Goal: Transaction & Acquisition: Purchase product/service

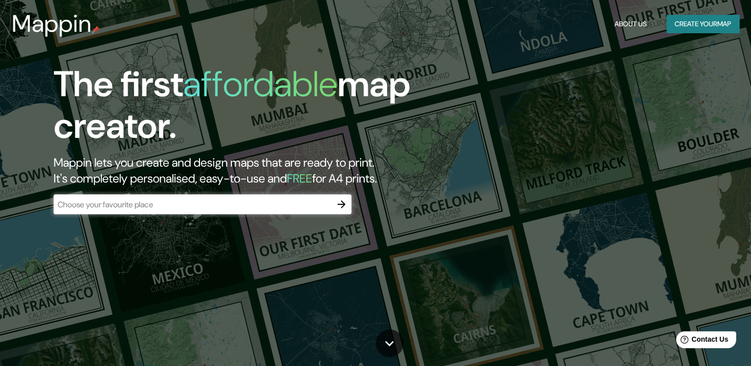
click at [207, 202] on input "text" at bounding box center [193, 204] width 278 height 11
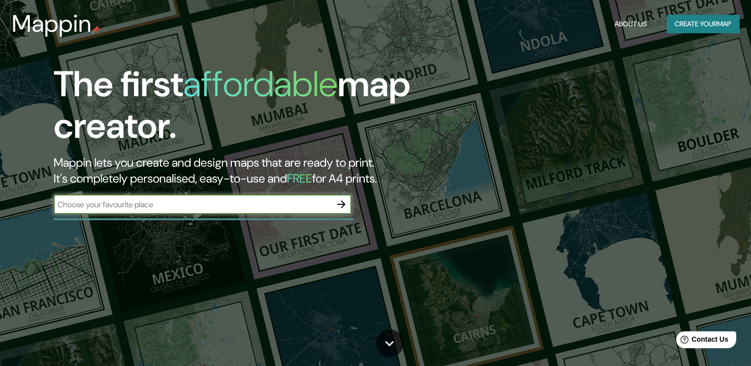
type input "[GEOGRAPHIC_DATA]"
click at [346, 205] on icon "button" at bounding box center [342, 205] width 12 height 12
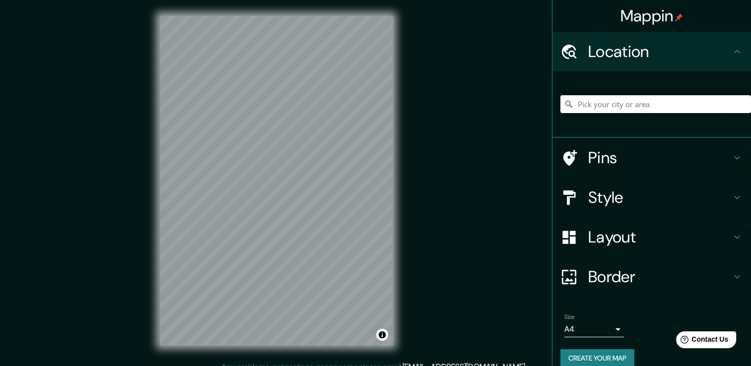
click at [651, 101] on input "Pick your city or area" at bounding box center [656, 104] width 191 height 18
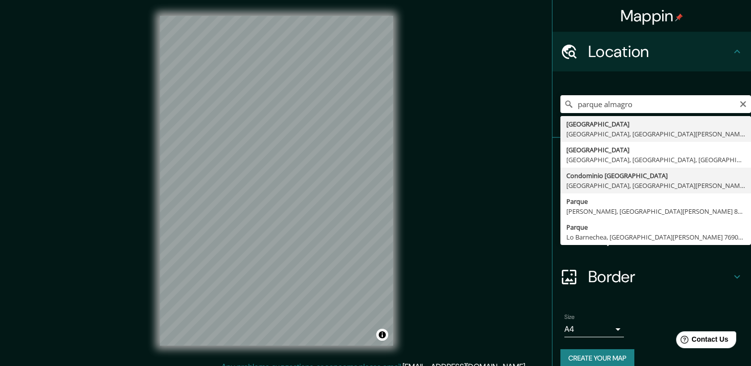
type input "Condominio [GEOGRAPHIC_DATA], [GEOGRAPHIC_DATA], [GEOGRAPHIC_DATA][PERSON_NAME]…"
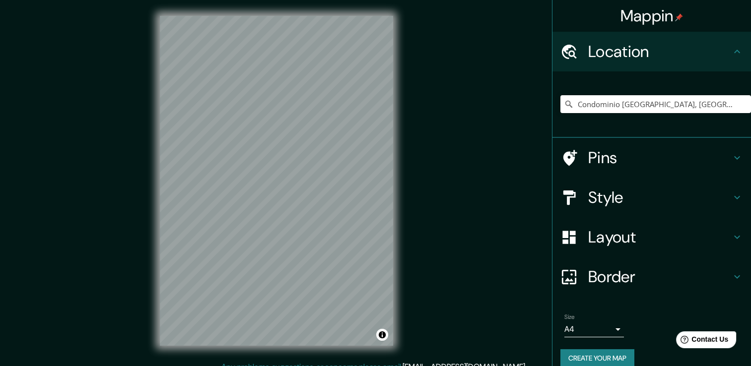
click at [400, 243] on div "© Mapbox © OpenStreetMap Improve this map" at bounding box center [276, 180] width 265 height 361
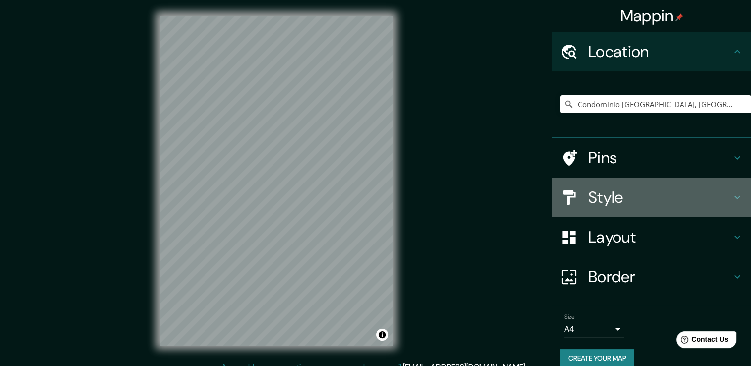
click at [626, 204] on h4 "Style" at bounding box center [659, 198] width 143 height 20
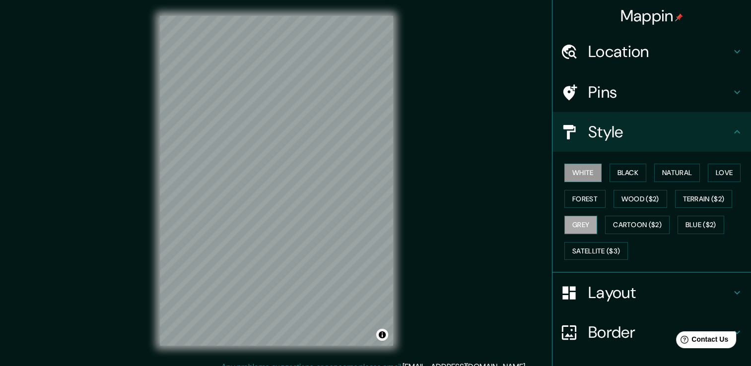
click at [585, 220] on button "Grey" at bounding box center [581, 225] width 33 height 18
click at [620, 226] on button "Cartoon ($2)" at bounding box center [637, 225] width 65 height 18
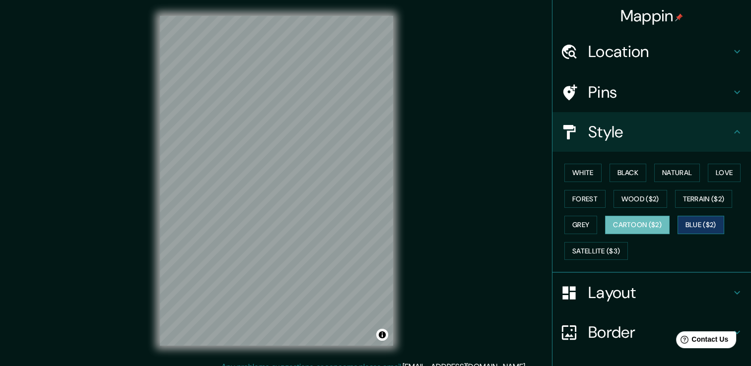
click at [713, 221] on button "Blue ($2)" at bounding box center [701, 225] width 47 height 18
click at [696, 200] on button "Terrain ($2)" at bounding box center [704, 199] width 58 height 18
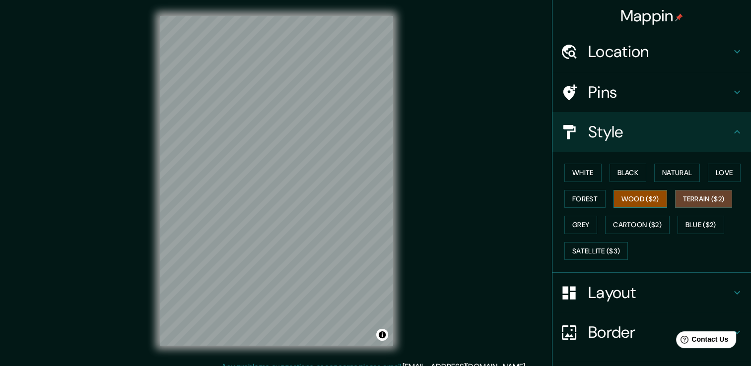
click at [659, 200] on button "Wood ($2)" at bounding box center [641, 199] width 54 height 18
click at [663, 174] on button "Natural" at bounding box center [677, 173] width 46 height 18
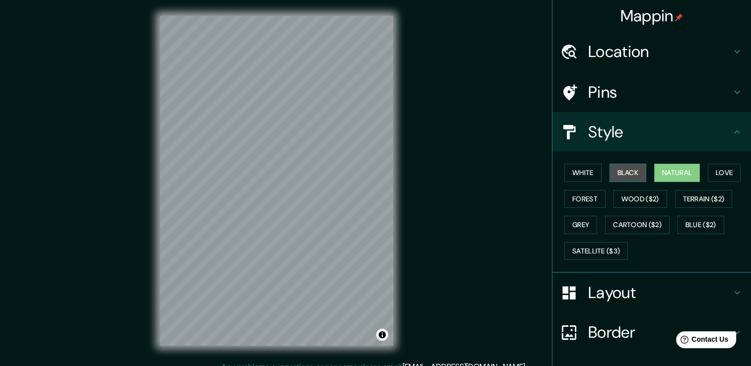
click at [625, 167] on button "Black" at bounding box center [628, 173] width 37 height 18
click at [578, 179] on button "White" at bounding box center [583, 173] width 37 height 18
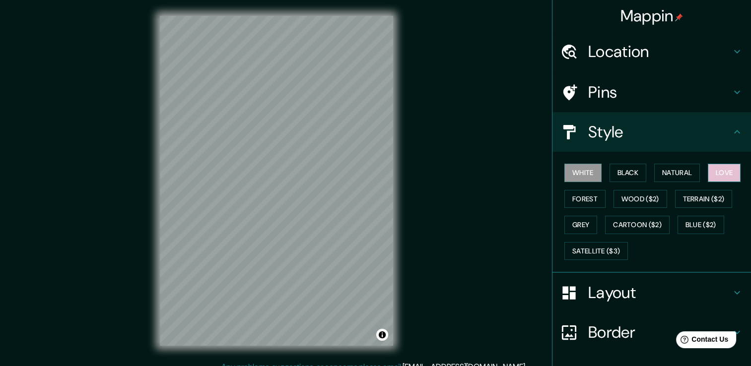
click at [718, 171] on button "Love" at bounding box center [724, 173] width 33 height 18
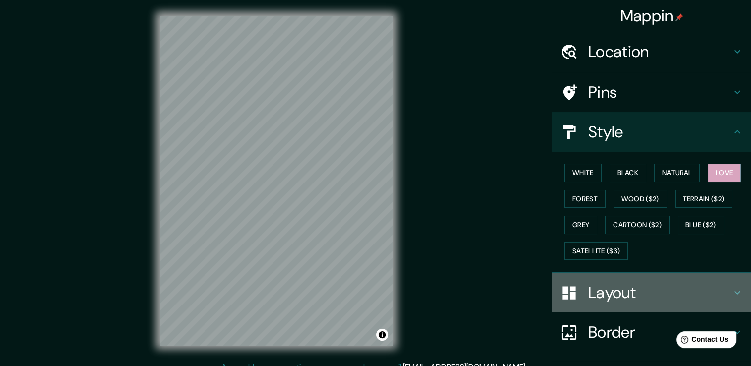
click at [616, 294] on h4 "Layout" at bounding box center [659, 293] width 143 height 20
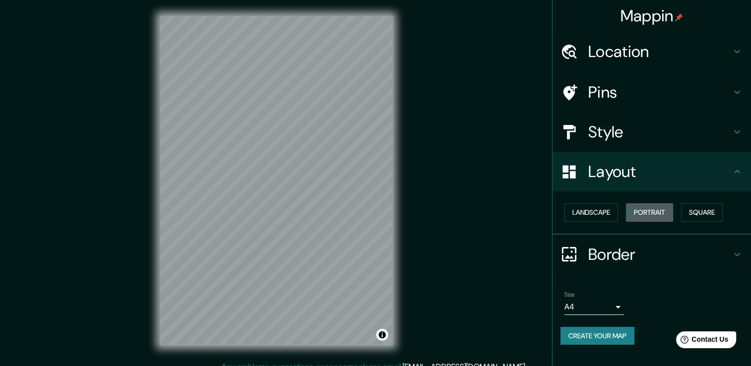
click at [637, 215] on button "Portrait" at bounding box center [649, 213] width 47 height 18
click at [594, 204] on button "Landscape" at bounding box center [592, 213] width 54 height 18
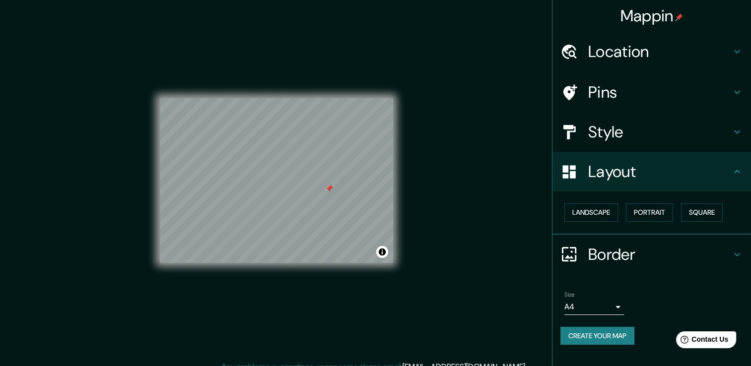
drag, startPoint x: 330, startPoint y: 190, endPoint x: 465, endPoint y: 208, distance: 135.7
click at [467, 208] on div "Mappin Location Condominio [GEOGRAPHIC_DATA], [GEOGRAPHIC_DATA], [GEOGRAPHIC_DA…" at bounding box center [375, 188] width 751 height 377
click at [332, 187] on div at bounding box center [329, 189] width 8 height 8
click at [483, 192] on div "Mappin Location Condominio [GEOGRAPHIC_DATA], [GEOGRAPHIC_DATA], [GEOGRAPHIC_DA…" at bounding box center [375, 188] width 751 height 377
click at [482, 192] on div "Mappin Location Condominio [GEOGRAPHIC_DATA], [GEOGRAPHIC_DATA], [GEOGRAPHIC_DA…" at bounding box center [375, 188] width 751 height 377
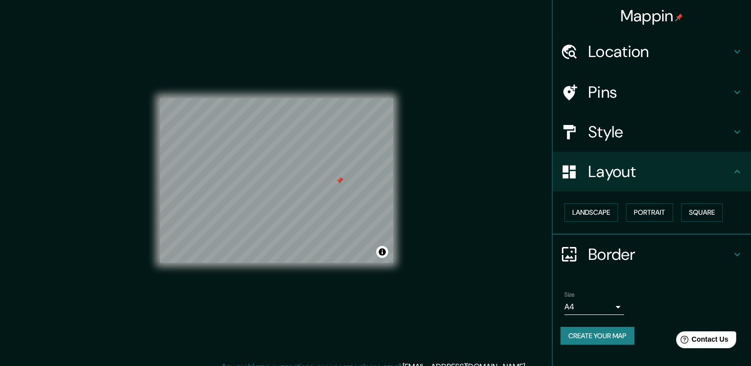
drag, startPoint x: 482, startPoint y: 192, endPoint x: 457, endPoint y: 194, distance: 25.4
click at [457, 194] on div "Mappin Location Condominio [GEOGRAPHIC_DATA], [GEOGRAPHIC_DATA], [GEOGRAPHIC_DA…" at bounding box center [375, 188] width 751 height 377
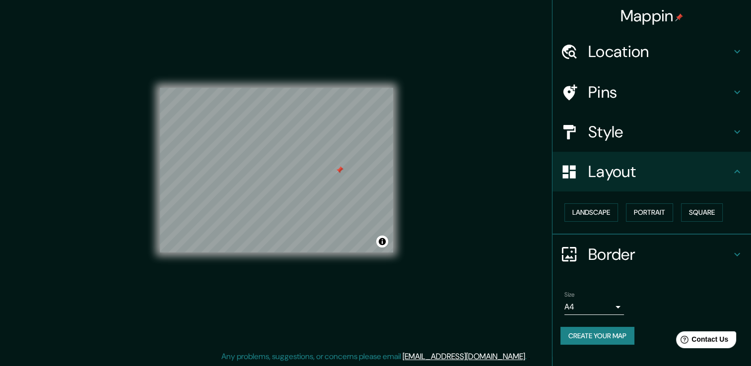
scroll to position [11, 0]
click at [432, 188] on div "Mappin Location Condominio [GEOGRAPHIC_DATA], [GEOGRAPHIC_DATA], [GEOGRAPHIC_DA…" at bounding box center [375, 177] width 751 height 377
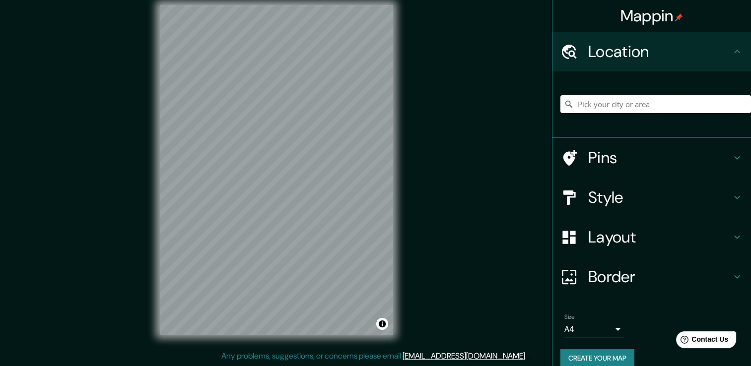
click at [616, 96] on input "Pick your city or area" at bounding box center [656, 104] width 191 height 18
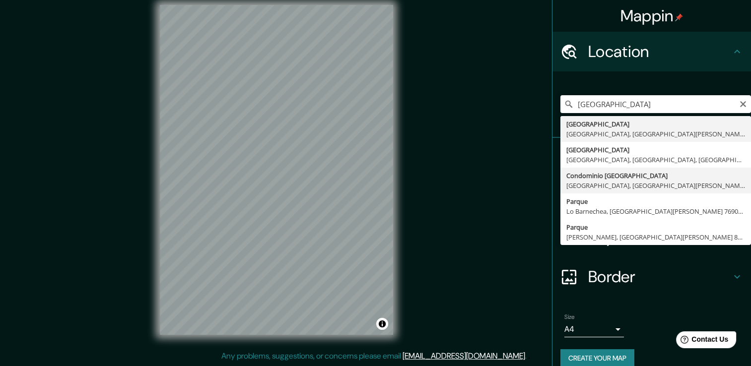
type input "Condominio [GEOGRAPHIC_DATA], [GEOGRAPHIC_DATA], [GEOGRAPHIC_DATA][PERSON_NAME]…"
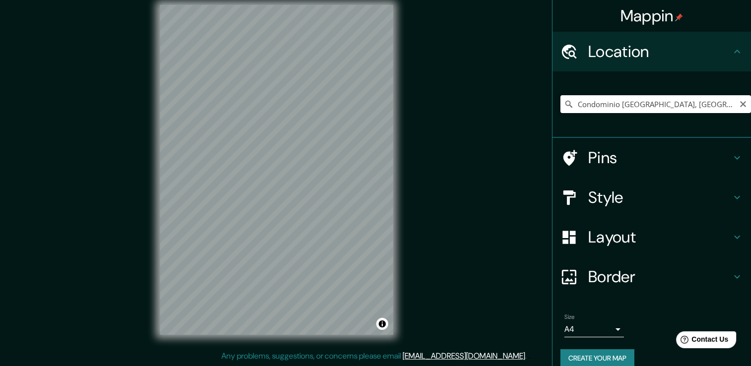
click at [721, 110] on input "Condominio [GEOGRAPHIC_DATA], [GEOGRAPHIC_DATA], [GEOGRAPHIC_DATA][PERSON_NAME]…" at bounding box center [656, 104] width 191 height 18
click at [640, 161] on h4 "Pins" at bounding box center [659, 158] width 143 height 20
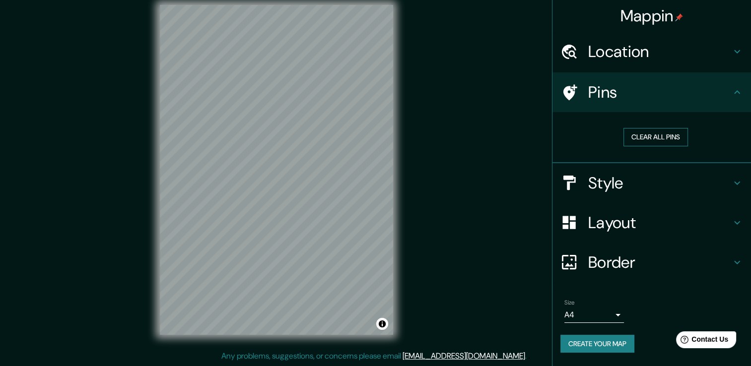
click at [659, 137] on button "Clear all pins" at bounding box center [656, 137] width 65 height 18
click at [739, 187] on icon at bounding box center [737, 183] width 12 height 12
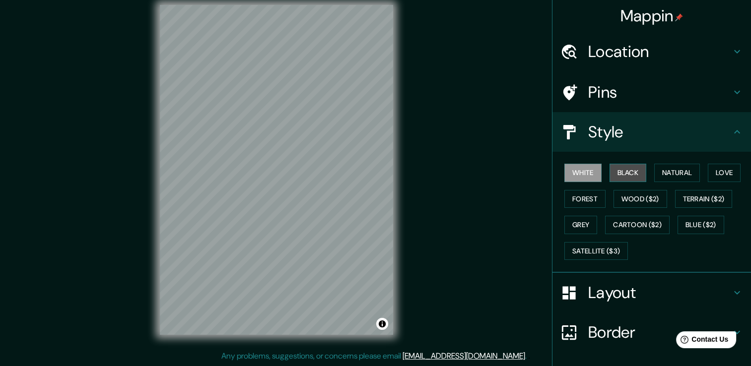
click at [636, 170] on button "Black" at bounding box center [628, 173] width 37 height 18
click at [720, 172] on button "Love" at bounding box center [724, 173] width 33 height 18
click at [398, 222] on div "© Mapbox © OpenStreetMap Improve this map" at bounding box center [276, 169] width 265 height 361
click at [155, 170] on div "© Mapbox © OpenStreetMap Improve this map" at bounding box center [276, 169] width 265 height 361
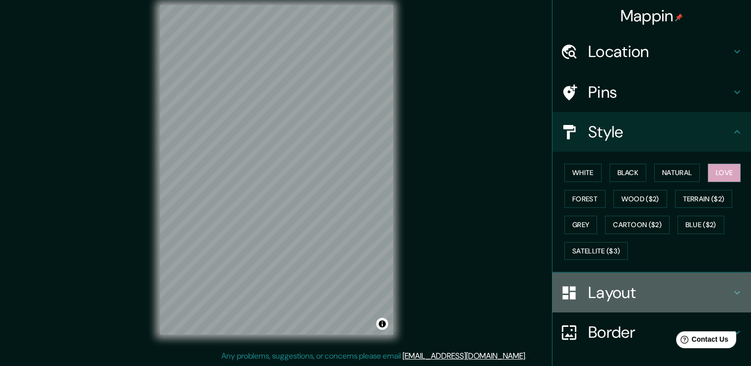
click at [594, 288] on h4 "Layout" at bounding box center [659, 293] width 143 height 20
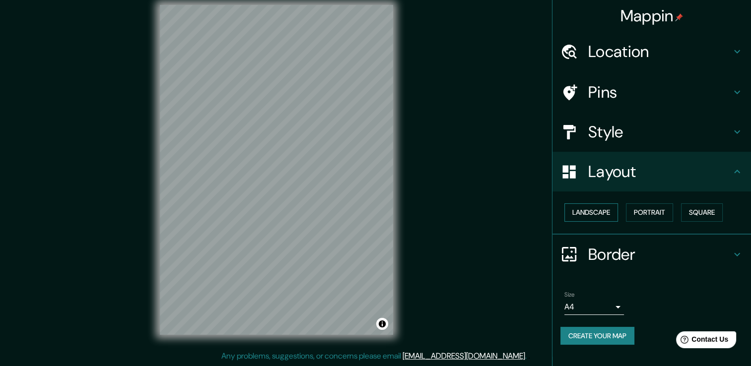
click at [594, 210] on button "Landscape" at bounding box center [592, 213] width 54 height 18
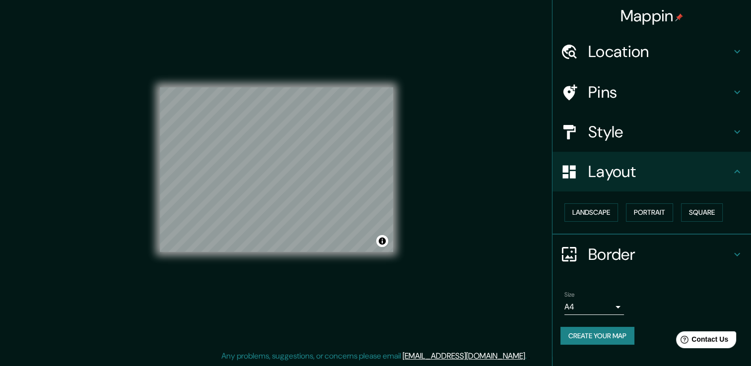
click at [616, 256] on h4 "Border" at bounding box center [659, 255] width 143 height 20
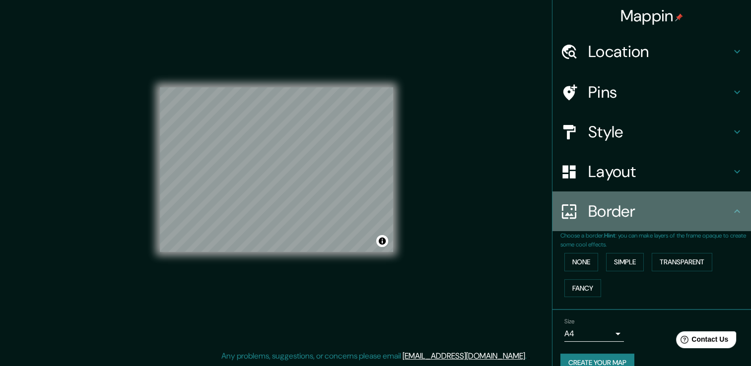
click at [609, 215] on h4 "Border" at bounding box center [659, 212] width 143 height 20
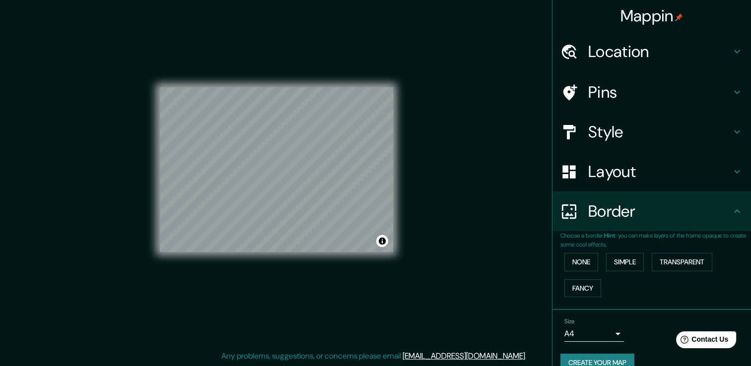
click at [479, 195] on div "Mappin Location Condominio Parque Almagro, Santiago, Región Metropolitana de Sa…" at bounding box center [375, 177] width 751 height 377
click at [629, 60] on h4 "Location" at bounding box center [659, 52] width 143 height 20
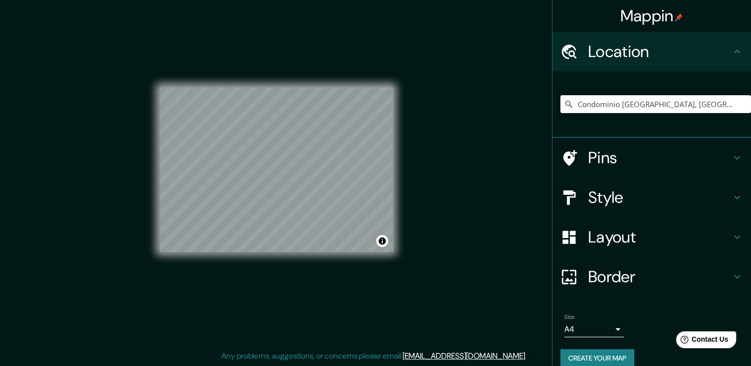
click at [629, 60] on h4 "Location" at bounding box center [659, 52] width 143 height 20
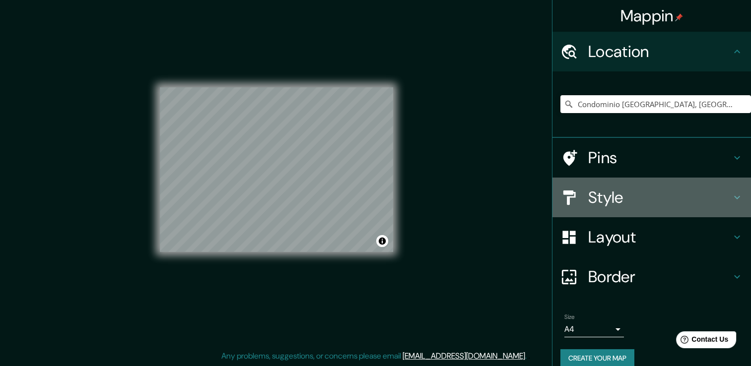
click at [640, 199] on h4 "Style" at bounding box center [659, 198] width 143 height 20
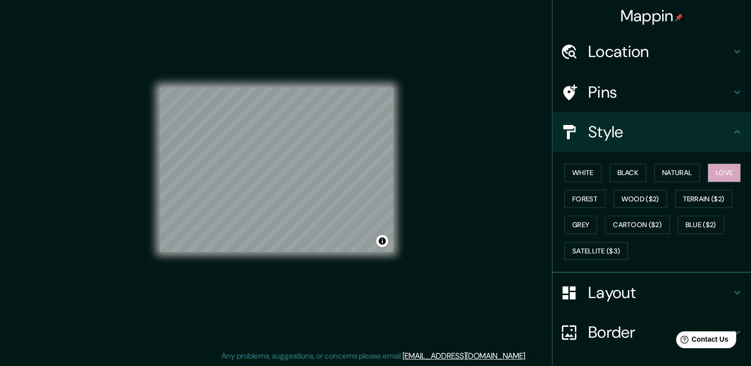
click at [675, 132] on h4 "Style" at bounding box center [659, 132] width 143 height 20
click at [633, 179] on button "Black" at bounding box center [628, 173] width 37 height 18
click at [663, 169] on button "Natural" at bounding box center [677, 173] width 46 height 18
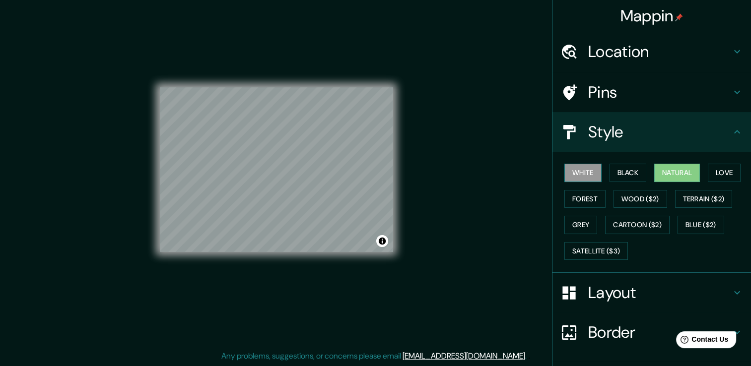
click at [589, 170] on button "White" at bounding box center [583, 173] width 37 height 18
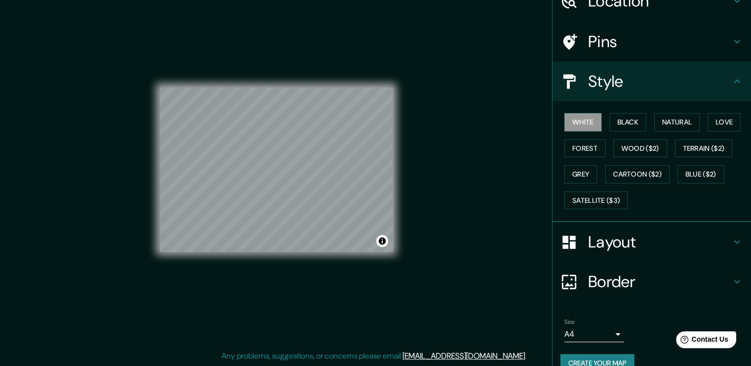
scroll to position [67, 0]
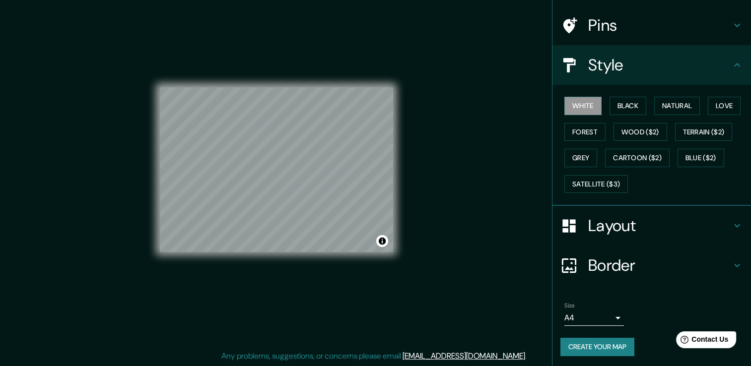
click at [598, 340] on button "Create your map" at bounding box center [598, 347] width 74 height 18
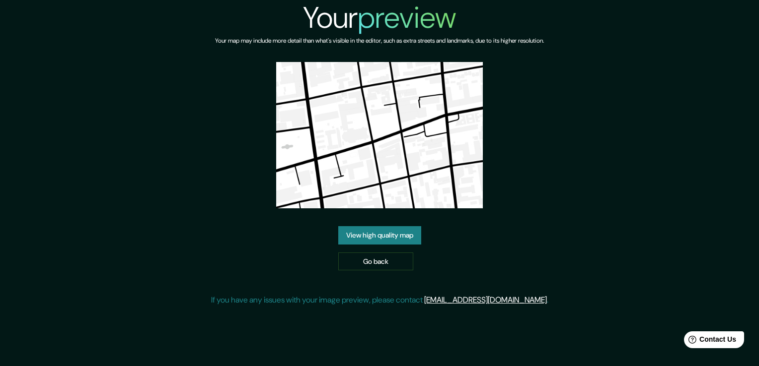
click at [378, 237] on link "View high quality map" at bounding box center [379, 235] width 83 height 18
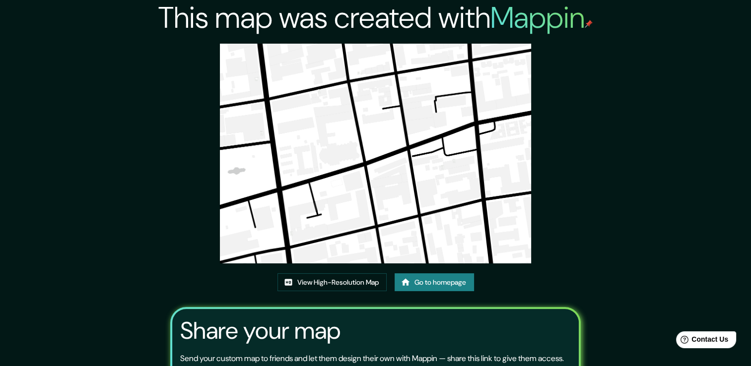
click at [421, 186] on img at bounding box center [375, 154] width 311 height 220
click at [449, 253] on img at bounding box center [375, 154] width 311 height 220
click at [343, 283] on link "View High-Resolution Map" at bounding box center [332, 283] width 109 height 18
